Goal: Ask a question

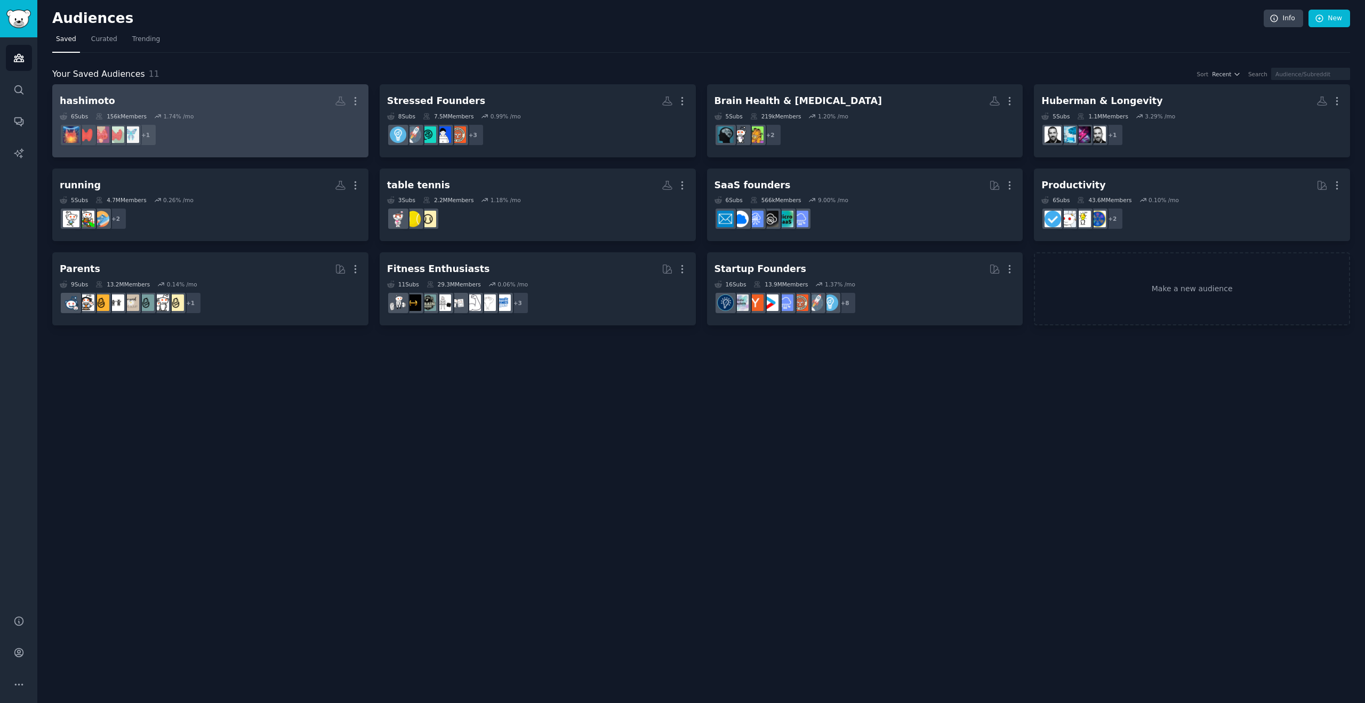
click at [270, 129] on dd "+ 1" at bounding box center [210, 135] width 301 height 30
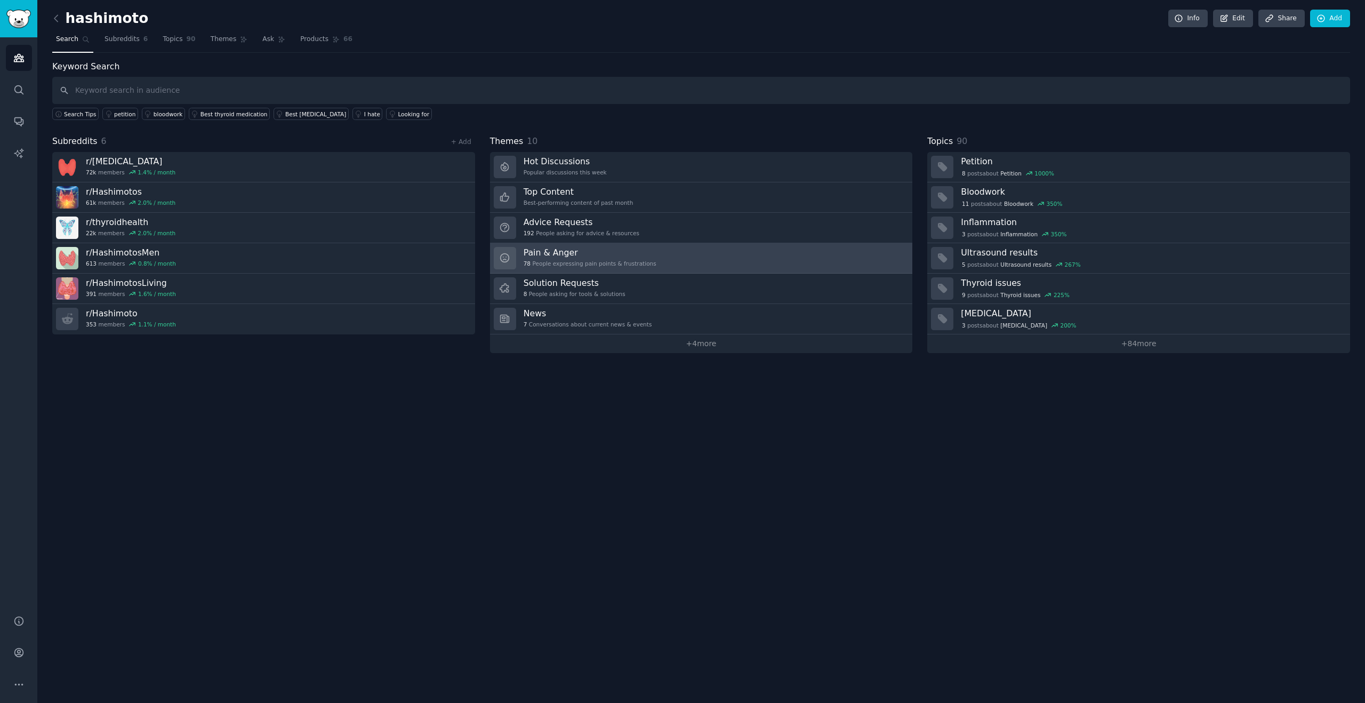
click at [645, 250] on h3 "Pain & Anger" at bounding box center [590, 252] width 133 height 11
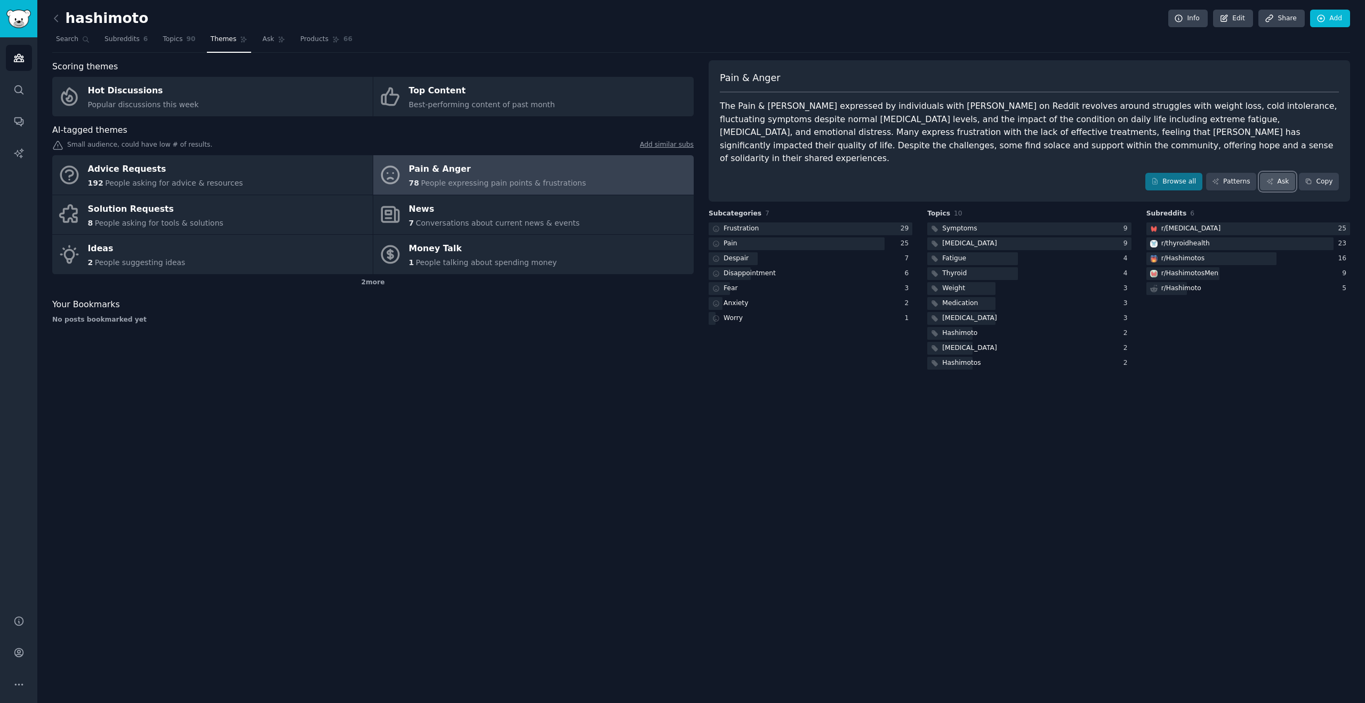
click at [1279, 173] on link "Ask" at bounding box center [1277, 182] width 35 height 18
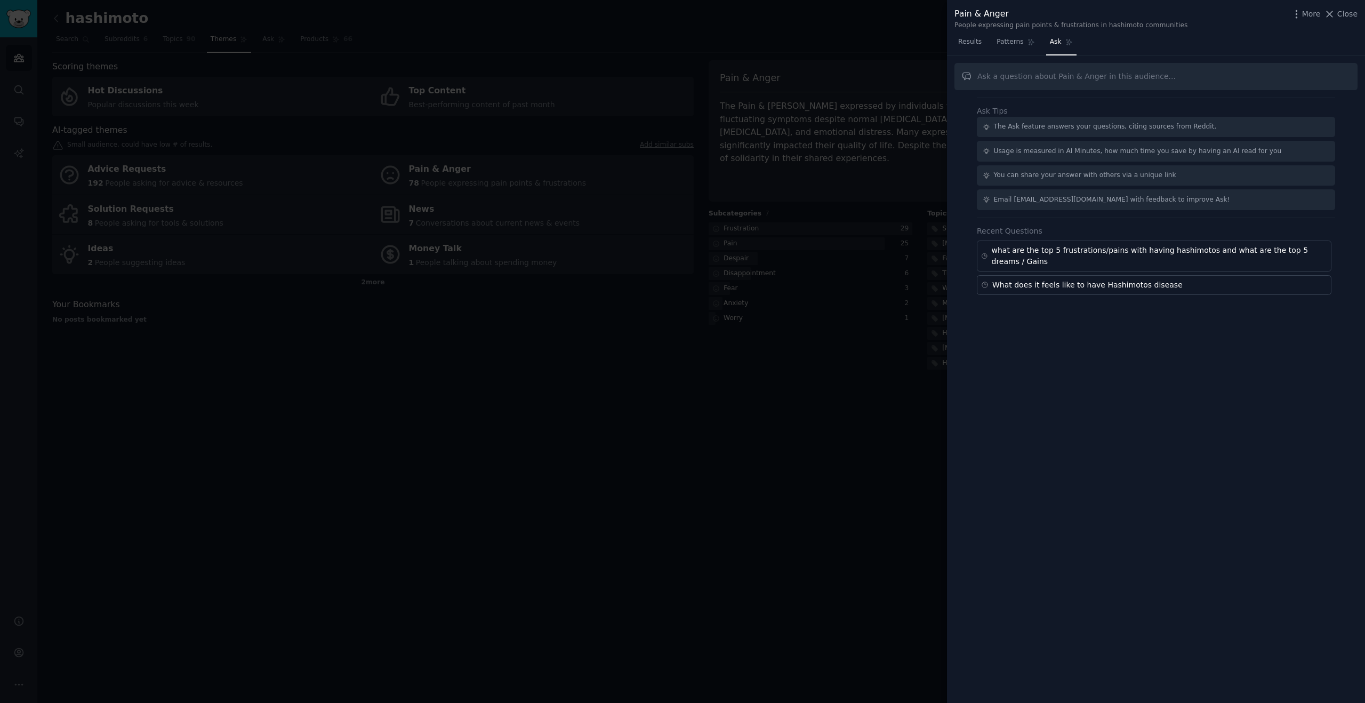
click at [1026, 79] on input "text" at bounding box center [1155, 76] width 403 height 27
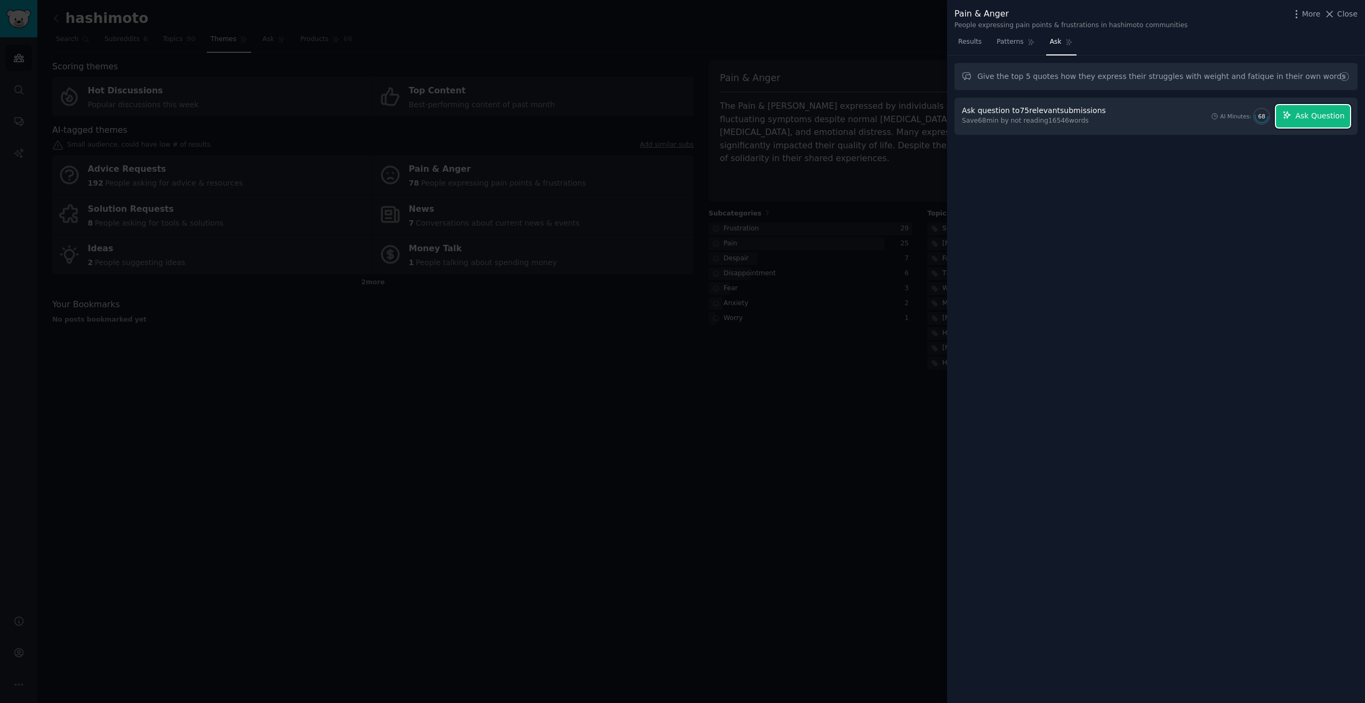
click at [1315, 117] on span "Ask Question" at bounding box center [1319, 115] width 49 height 11
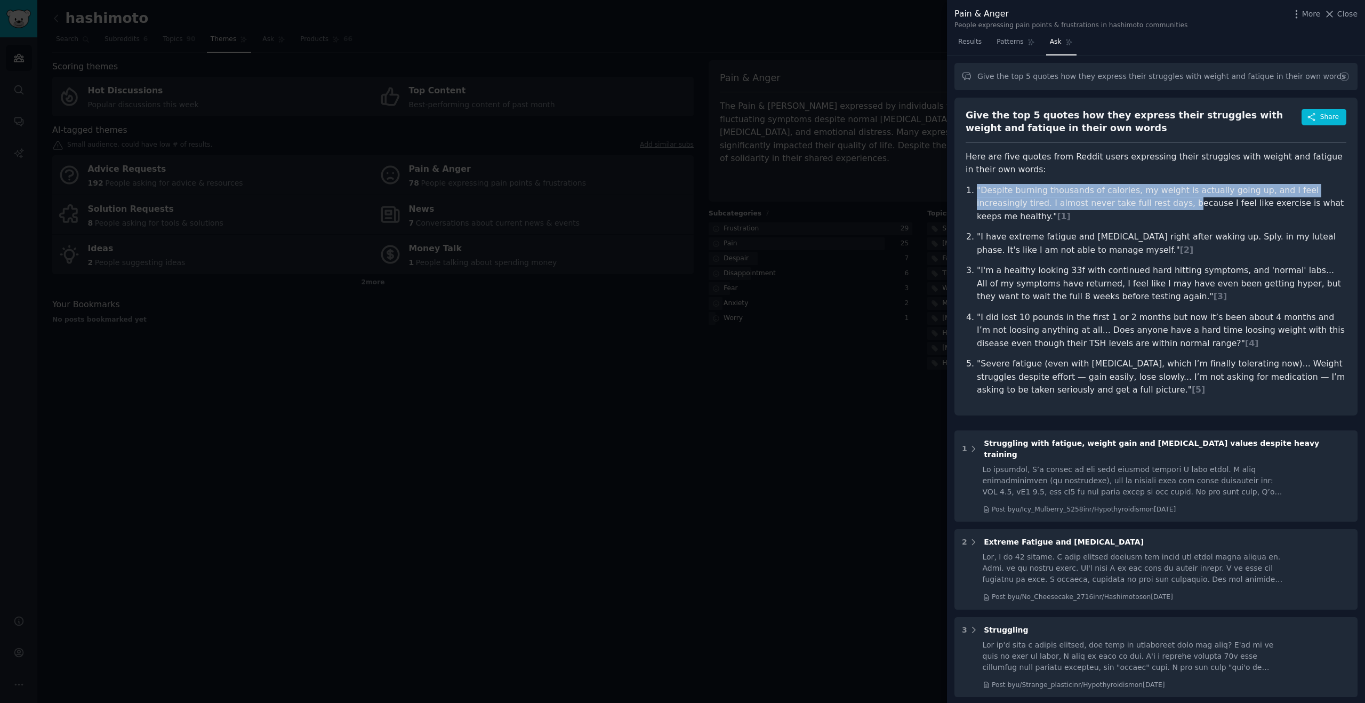
drag, startPoint x: 979, startPoint y: 190, endPoint x: 1131, endPoint y: 206, distance: 152.3
click at [1131, 206] on p ""Despite burning thousands of calories, my weight is actually going up, and I f…" at bounding box center [1161, 203] width 369 height 39
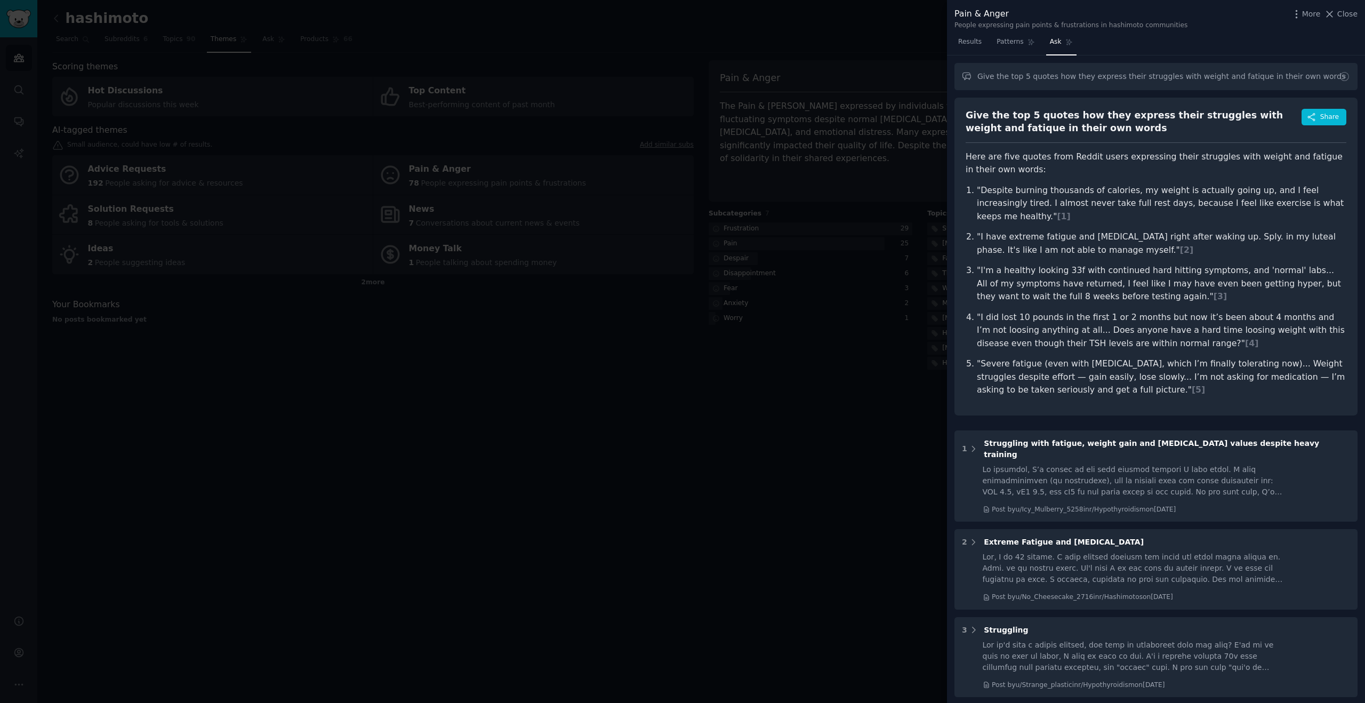
click at [1292, 264] on p ""I'm a healthy looking 33f with continued hard hitting symptoms, and 'normal' l…" at bounding box center [1161, 283] width 369 height 39
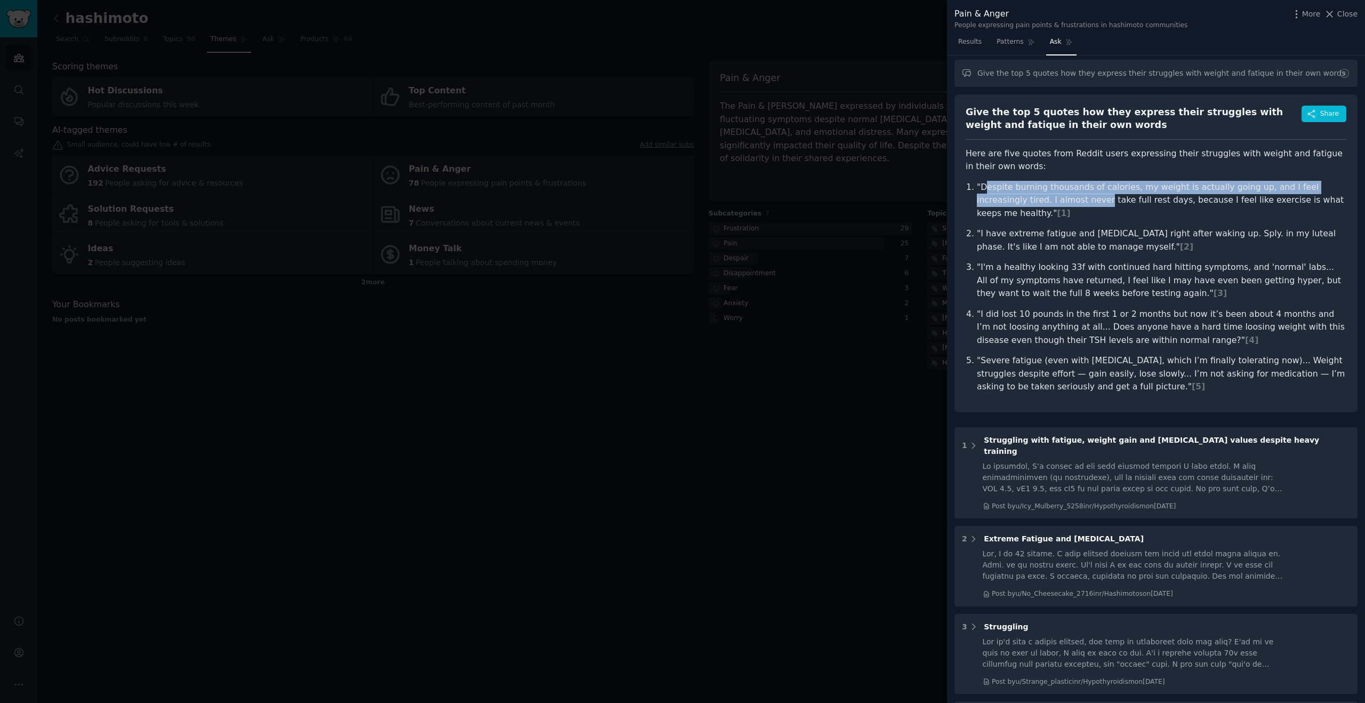
drag, startPoint x: 987, startPoint y: 187, endPoint x: 1048, endPoint y: 204, distance: 62.5
click at [1050, 202] on p ""Despite burning thousands of calories, my weight is actually going up, and I f…" at bounding box center [1161, 200] width 369 height 39
drag, startPoint x: 1099, startPoint y: 202, endPoint x: 1130, endPoint y: 204, distance: 30.4
click at [1099, 202] on p ""Despite burning thousands of calories, my weight is actually going up, and I f…" at bounding box center [1161, 200] width 369 height 39
drag, startPoint x: 1016, startPoint y: 187, endPoint x: 995, endPoint y: 197, distance: 23.8
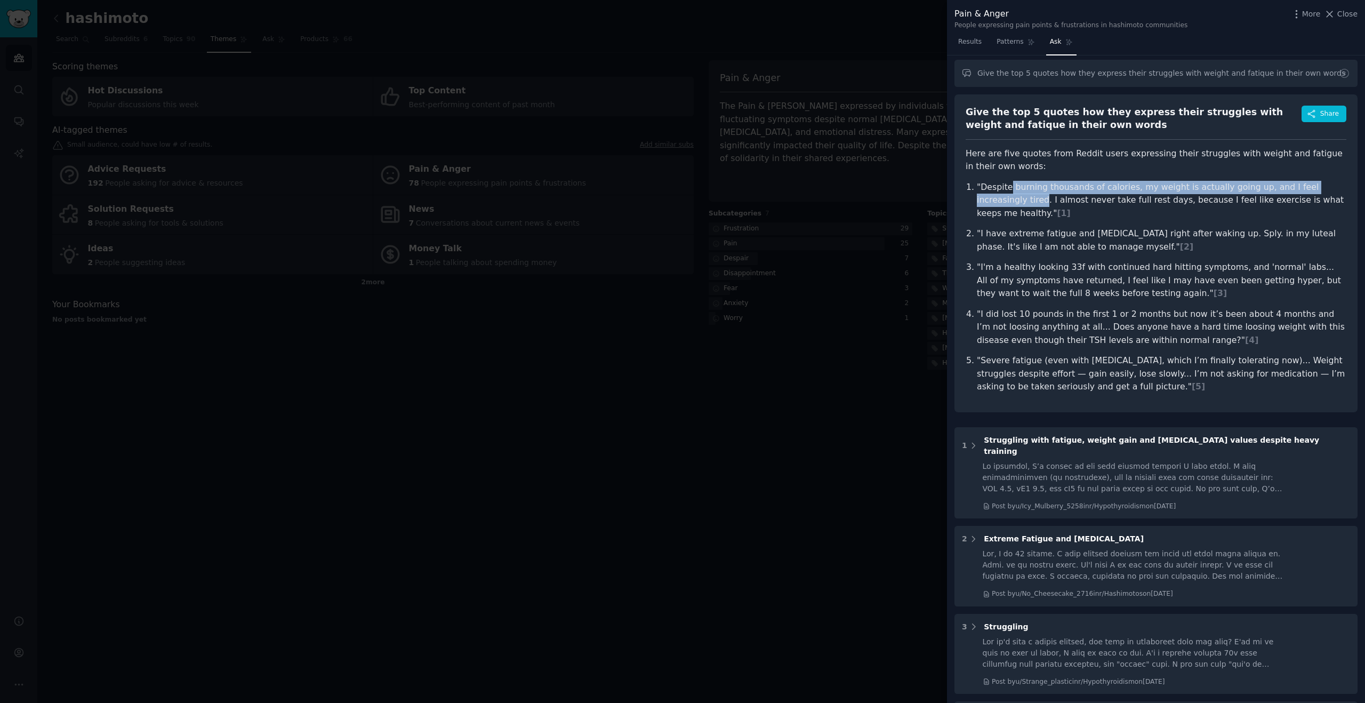
click at [995, 197] on p ""Despite burning thousands of calories, my weight is actually going up, and I f…" at bounding box center [1161, 200] width 369 height 39
drag, startPoint x: 1055, startPoint y: 229, endPoint x: 1046, endPoint y: 233, distance: 9.8
click at [1055, 229] on p ""I have extreme fatigue and [MEDICAL_DATA] right after waking up. Sply. in my l…" at bounding box center [1161, 240] width 369 height 26
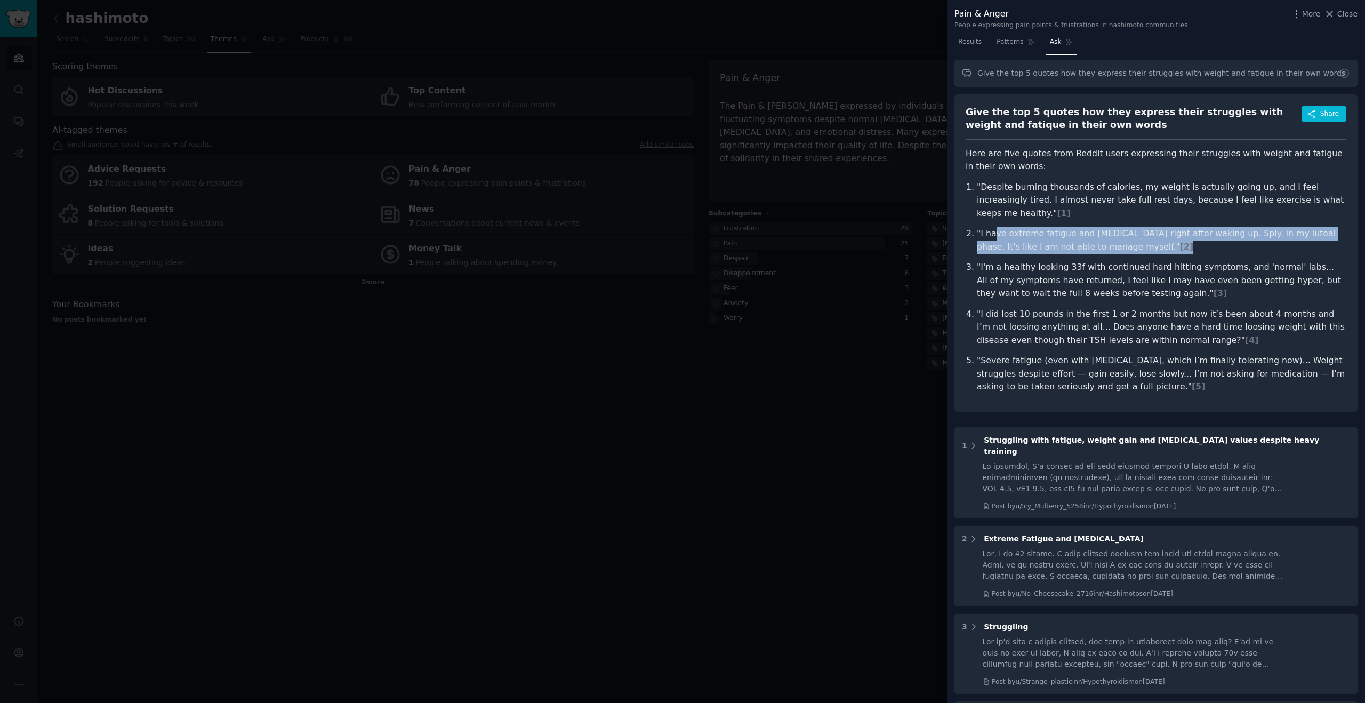
drag, startPoint x: 1033, startPoint y: 221, endPoint x: 1176, endPoint y: 227, distance: 143.0
click at [1176, 227] on p ""I have extreme fatigue and [MEDICAL_DATA] right after waking up. Sply. in my l…" at bounding box center [1161, 240] width 369 height 26
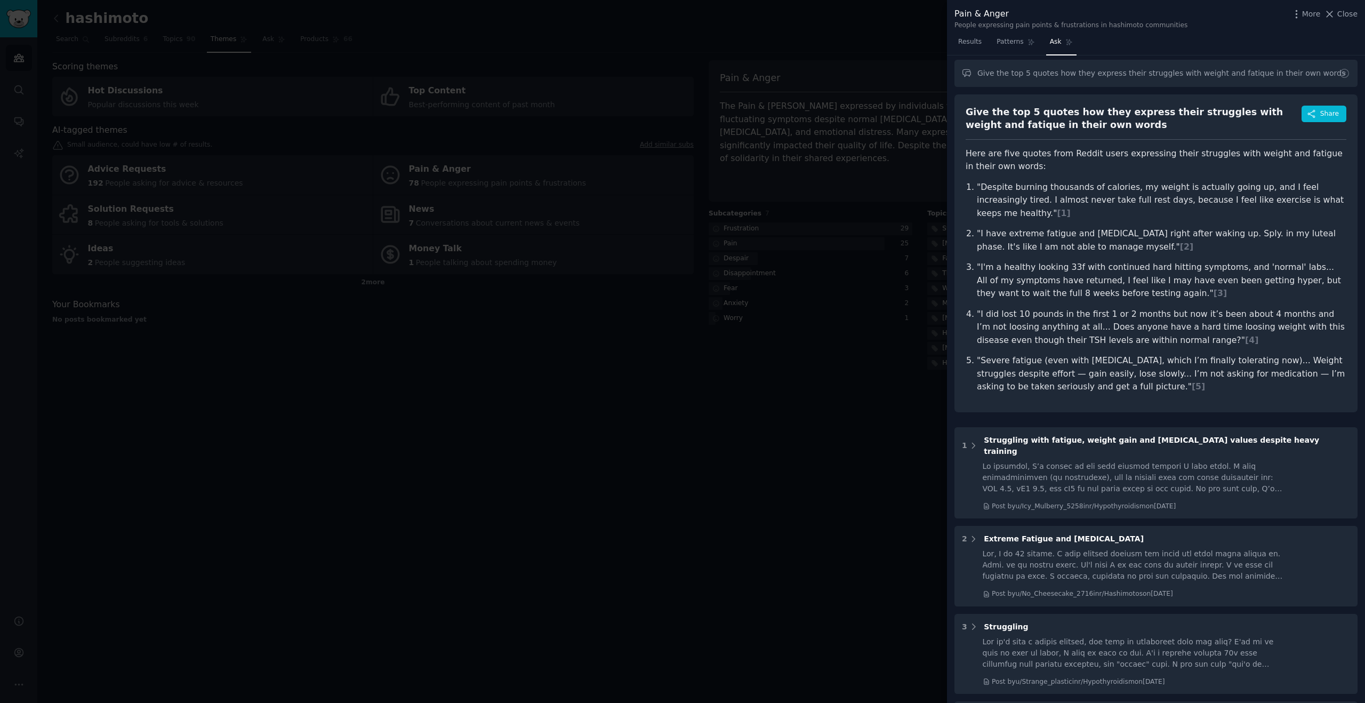
click at [1202, 240] on ol ""Despite burning thousands of calories, my weight is actually going up, and I f…" at bounding box center [1156, 287] width 381 height 213
drag, startPoint x: 1131, startPoint y: 237, endPoint x: 1087, endPoint y: 260, distance: 50.3
click at [1131, 237] on p ""I have extreme fatigue and [MEDICAL_DATA] right after waking up. Sply. in my l…" at bounding box center [1161, 240] width 369 height 26
click at [981, 261] on p ""I'm a healthy looking 33f with continued hard hitting symptoms, and 'normal' l…" at bounding box center [1161, 280] width 369 height 39
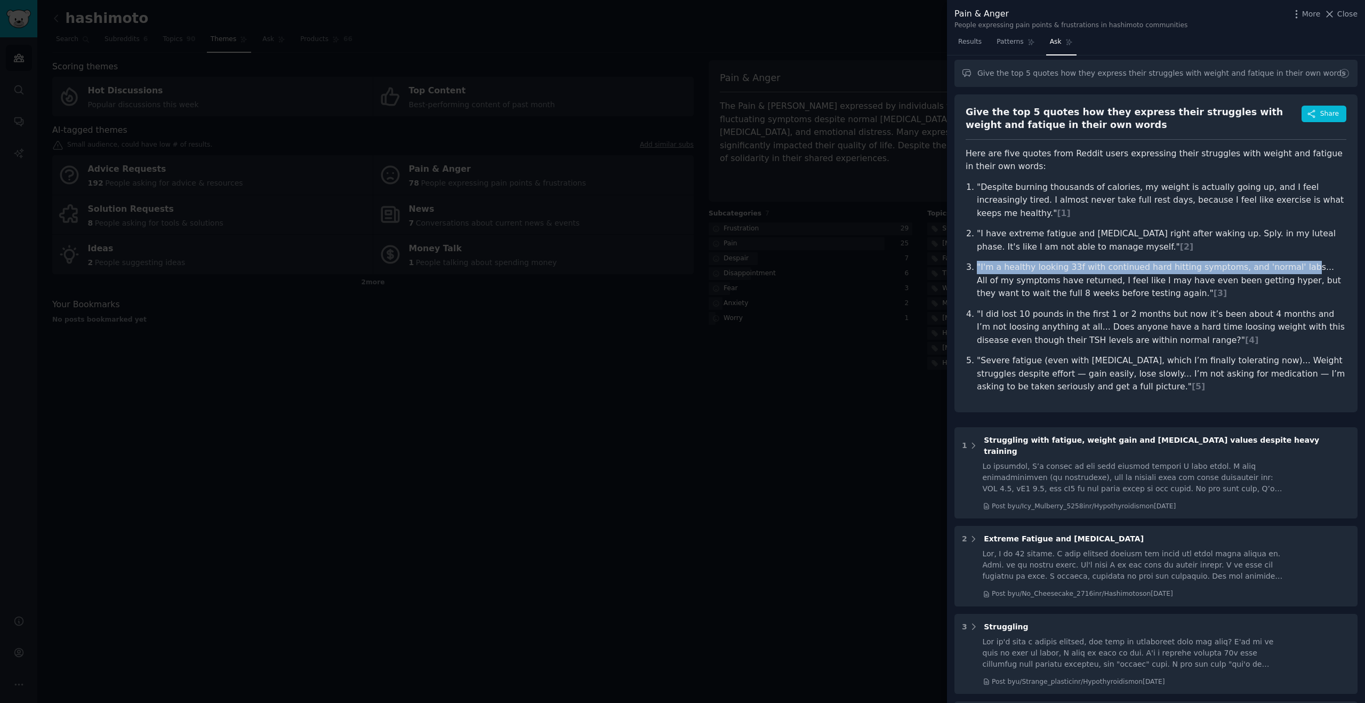
drag, startPoint x: 977, startPoint y: 254, endPoint x: 1284, endPoint y: 251, distance: 306.6
click at [1284, 261] on p ""I'm a healthy looking 33f with continued hard hitting symptoms, and 'normal' l…" at bounding box center [1161, 280] width 369 height 39
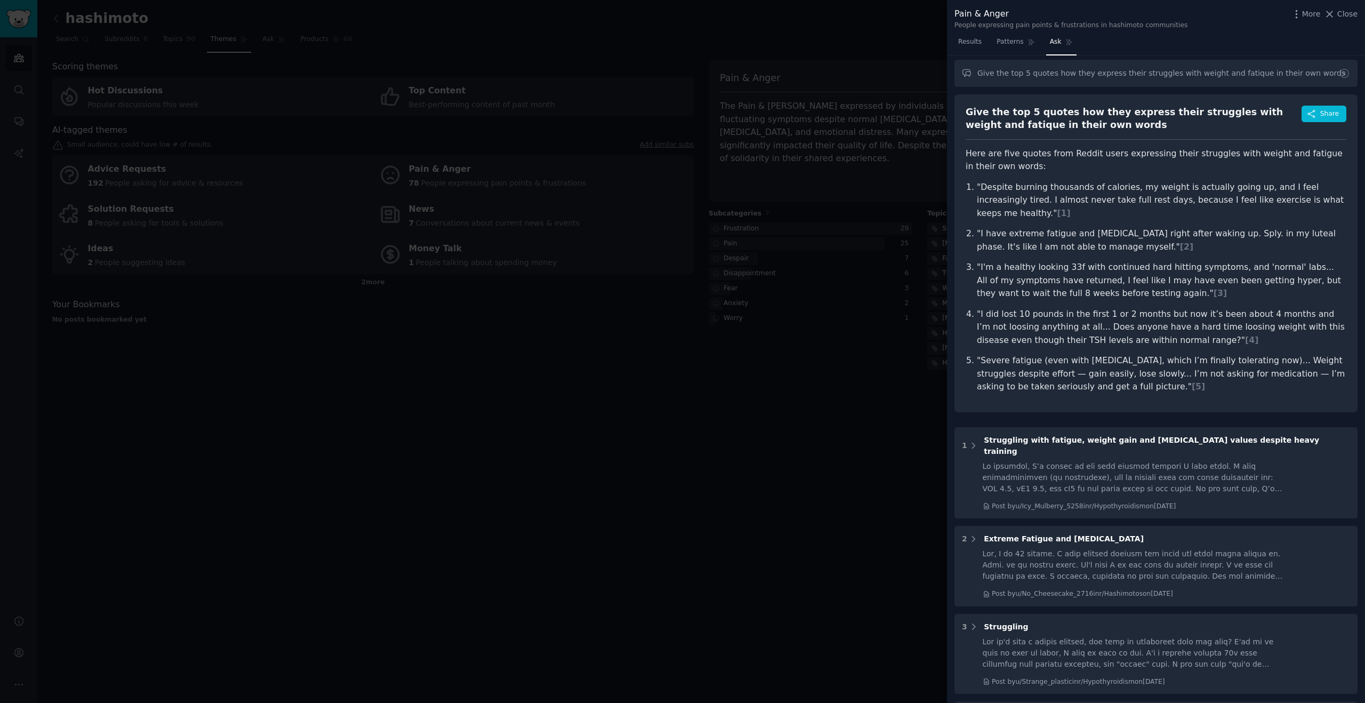
click at [1080, 263] on p ""I'm a healthy looking 33f with continued hard hitting symptoms, and 'normal' l…" at bounding box center [1161, 280] width 369 height 39
click at [1010, 308] on p ""I did lost 10 pounds in the first 1 or 2 months but now it’s been about 4 mont…" at bounding box center [1161, 327] width 369 height 39
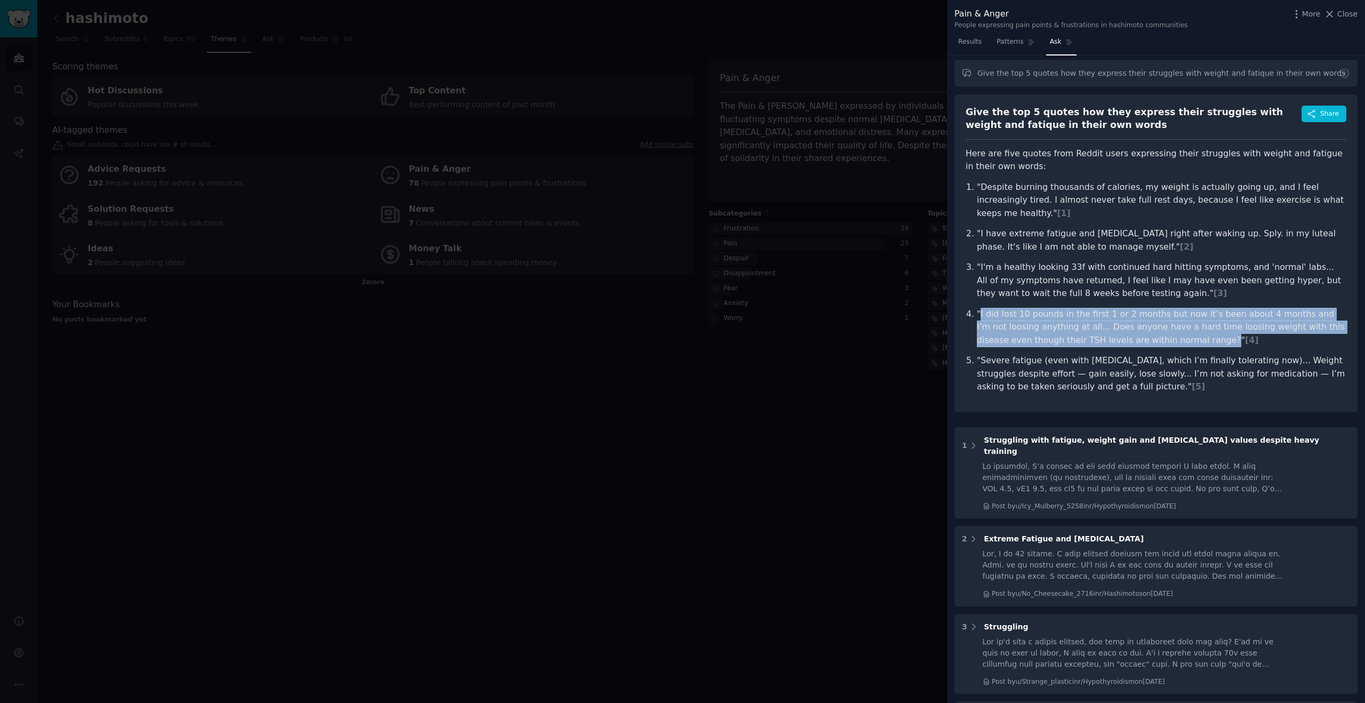
drag, startPoint x: 980, startPoint y: 300, endPoint x: 1162, endPoint y: 328, distance: 184.5
click at [1162, 328] on p ""I did lost 10 pounds in the first 1 or 2 months but now it’s been about 4 mont…" at bounding box center [1161, 327] width 369 height 39
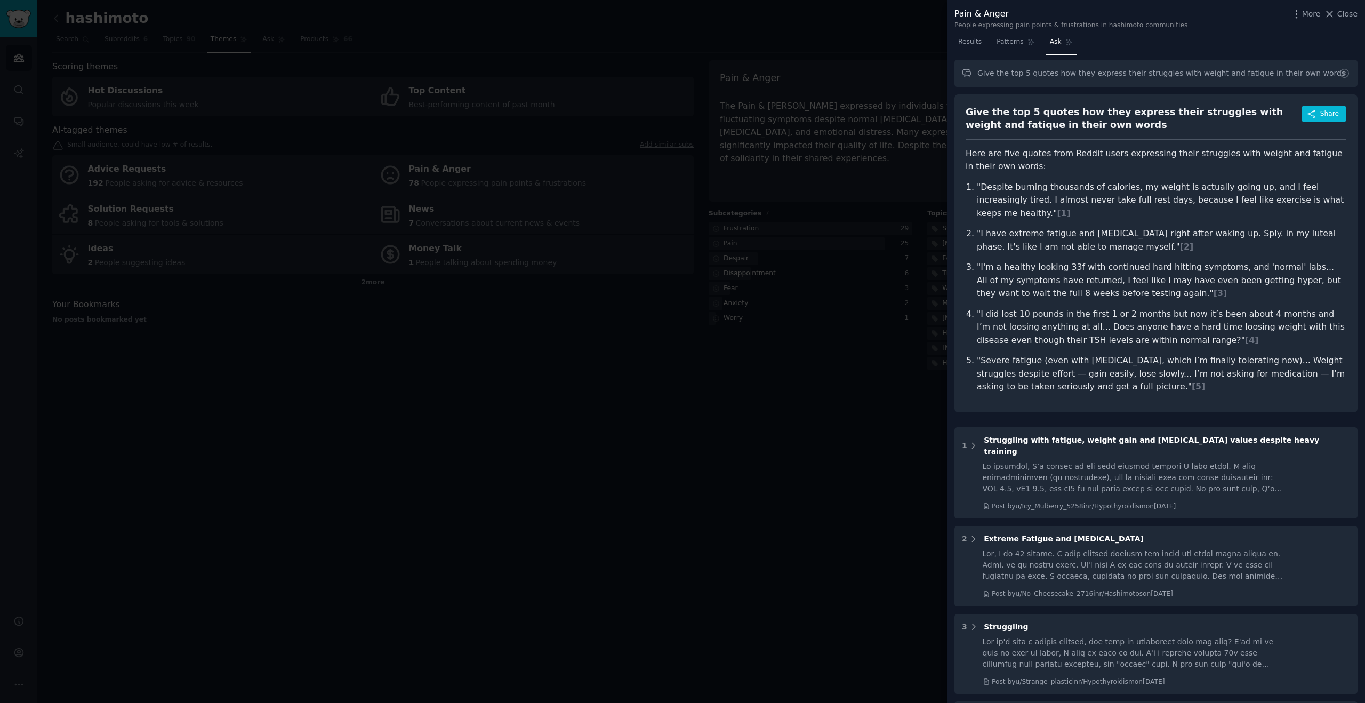
drag, startPoint x: 1169, startPoint y: 338, endPoint x: 1112, endPoint y: 361, distance: 61.5
click at [1168, 339] on ol ""Despite burning thousands of calories, my weight is actually going up, and I f…" at bounding box center [1156, 287] width 381 height 213
click at [1261, 354] on p ""Severe fatigue (even with [MEDICAL_DATA], which I’m finally tolerating now)...…" at bounding box center [1161, 373] width 369 height 39
click at [1114, 75] on input "Give the top 5 quotes how they express their struggles with weight and fatique …" at bounding box center [1155, 73] width 403 height 27
click at [1228, 75] on input "Give the top 5 quotes how they express their struggles with weight and fatique …" at bounding box center [1155, 73] width 403 height 27
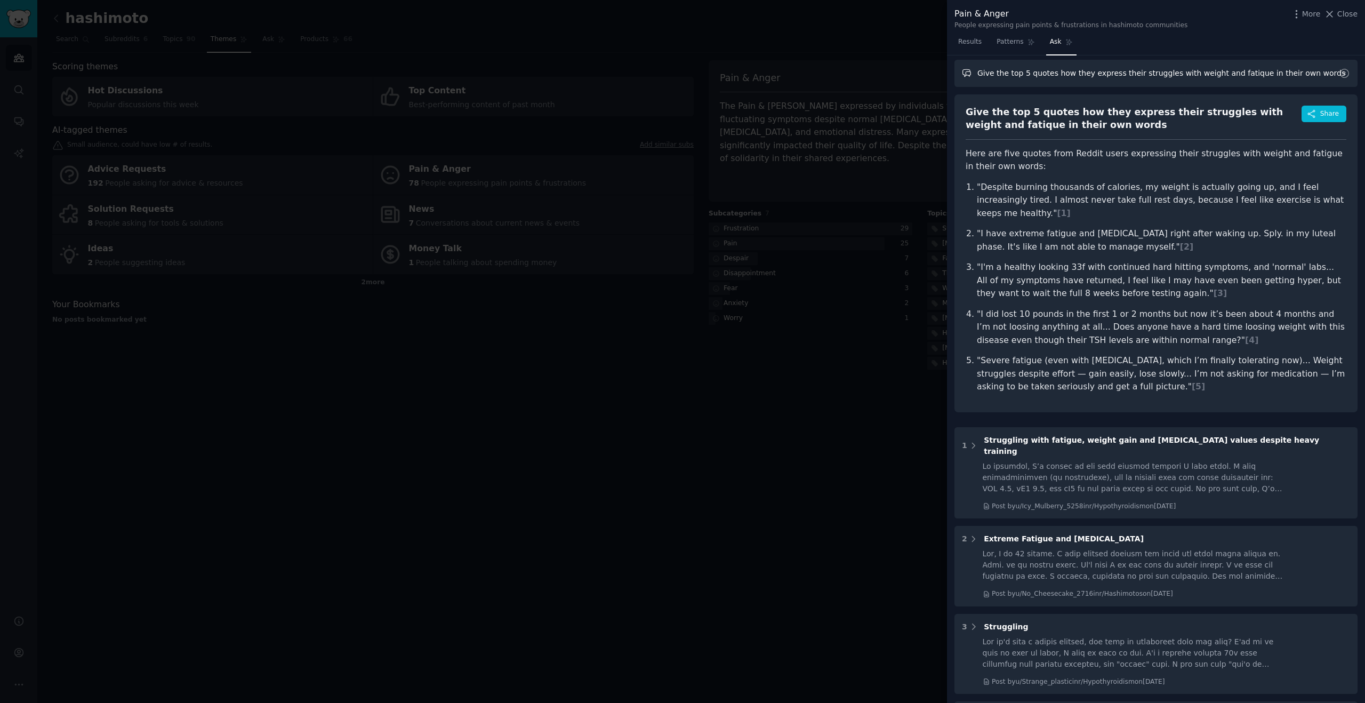
click at [1228, 75] on input "Give the top 5 quotes how they express their struggles with weight and fatique …" at bounding box center [1155, 73] width 403 height 27
type input "What is stated as [MEDICAL_DATA]? What will happen, if they dont act"
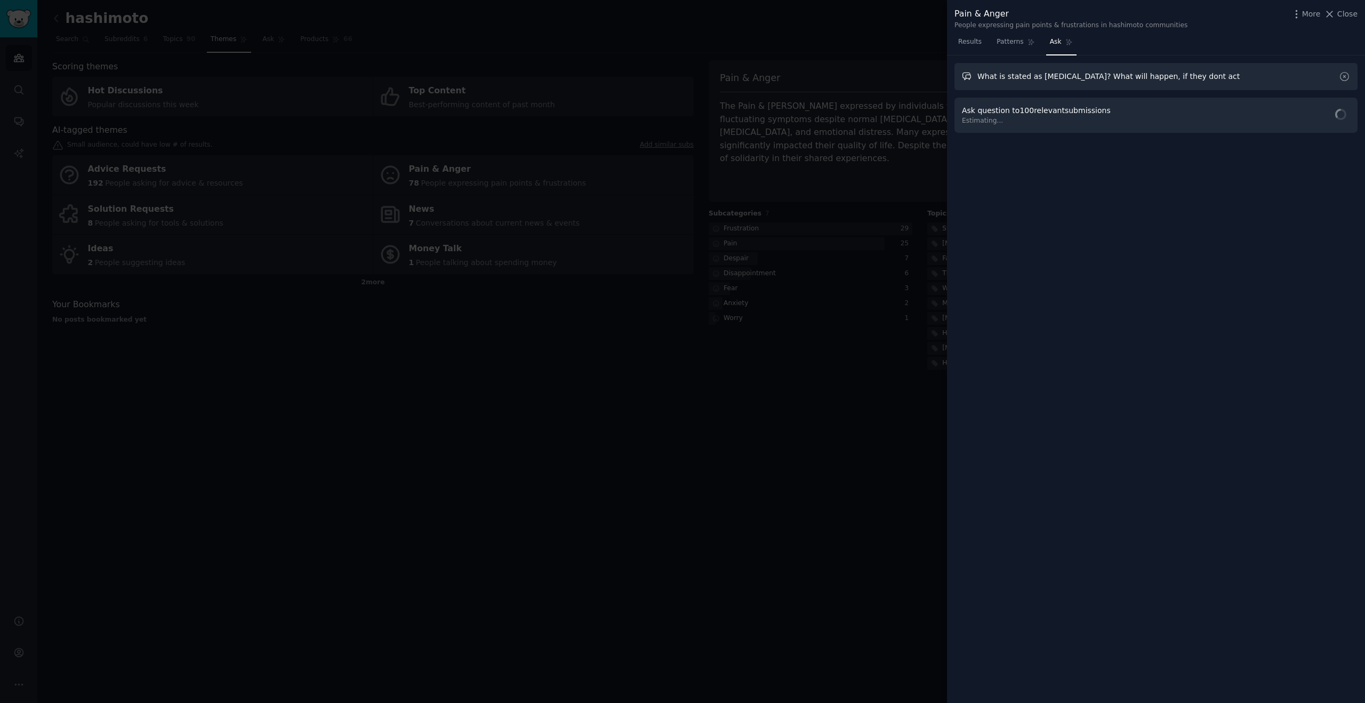
scroll to position [0, 0]
click at [1306, 120] on span "Ask Question" at bounding box center [1319, 115] width 49 height 11
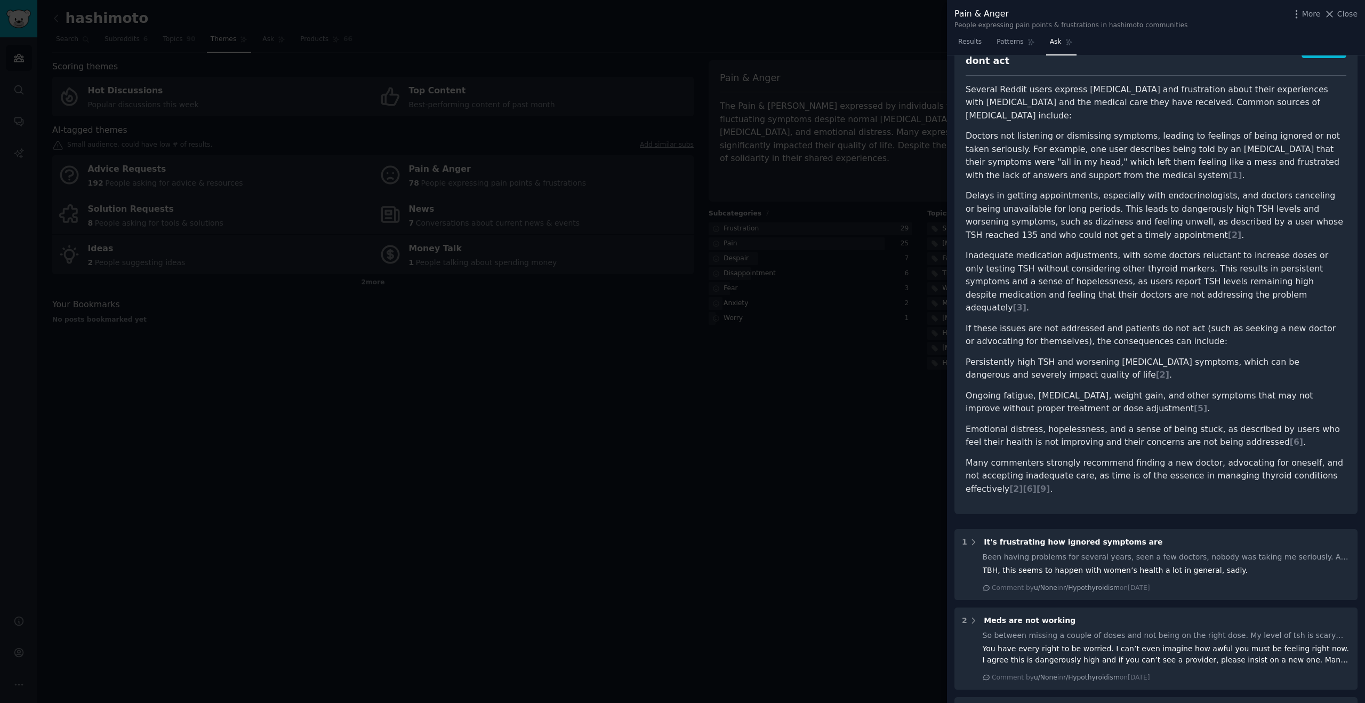
scroll to position [62, 0]
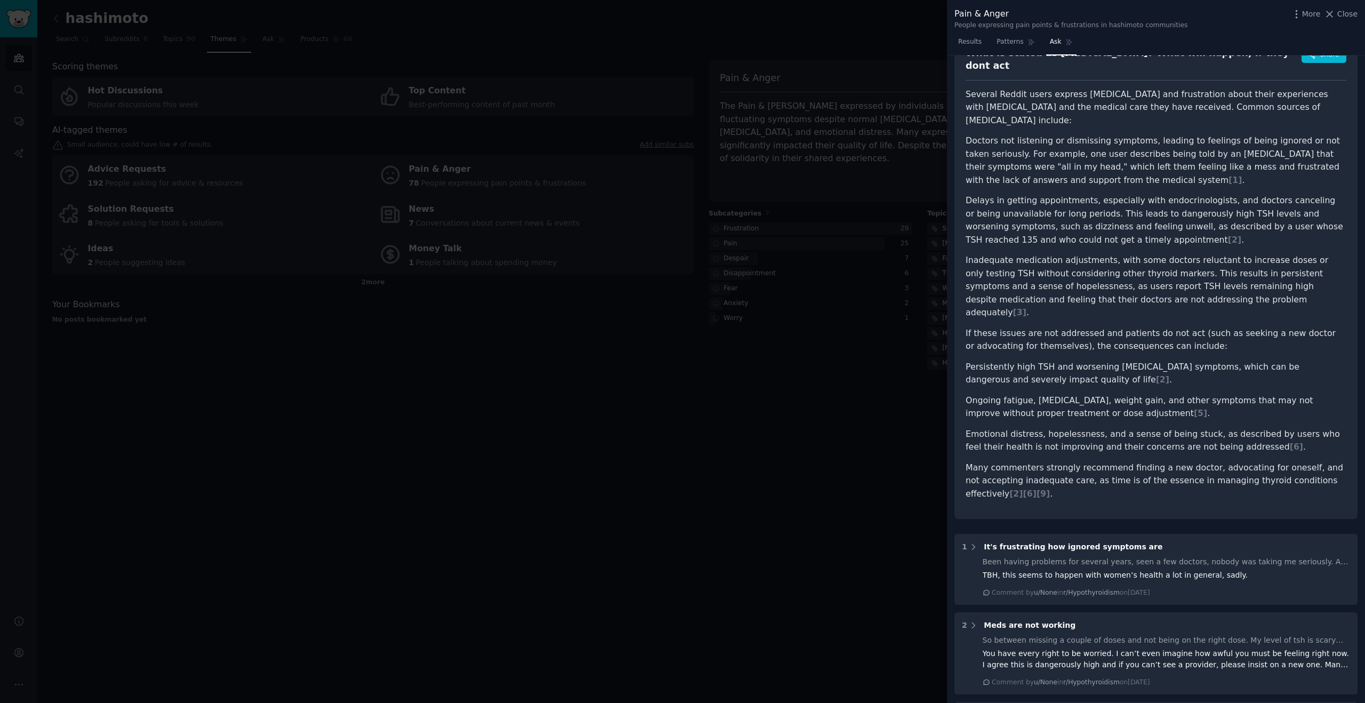
click at [1019, 327] on p "If these issues are not addressed and patients do not act (such as seeking a ne…" at bounding box center [1156, 340] width 381 height 26
click at [1019, 360] on li "Persistently high TSH and worsening [MEDICAL_DATA] symptoms, which can be dange…" at bounding box center [1156, 373] width 381 height 26
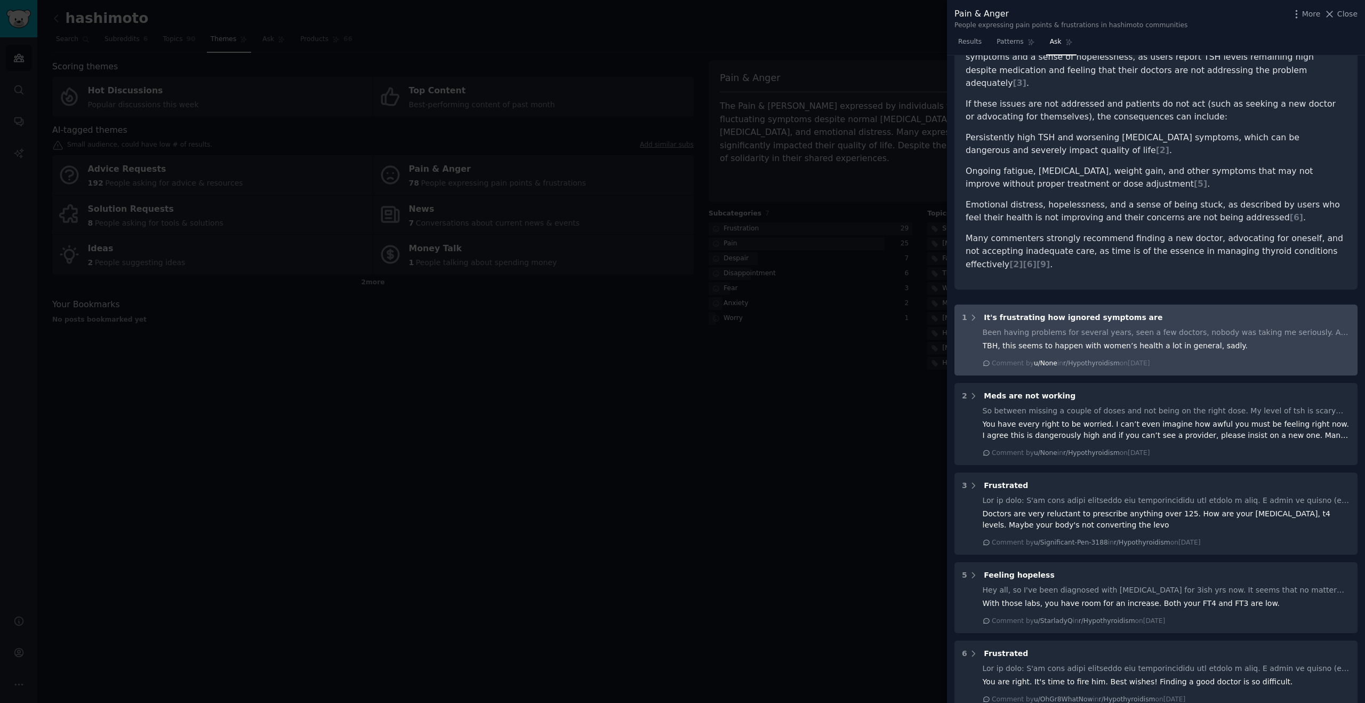
scroll to position [518, 0]
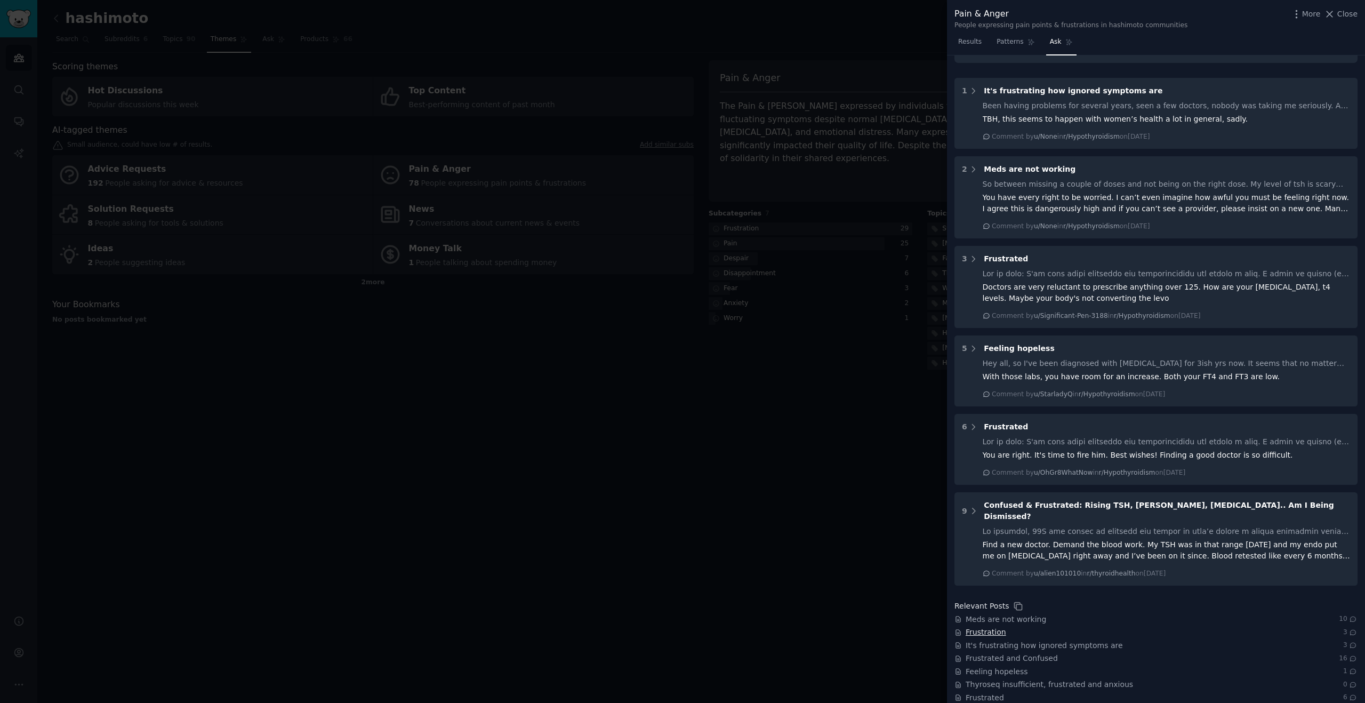
click at [996, 626] on span "Frustration" at bounding box center [986, 631] width 41 height 11
